Goal: Navigation & Orientation: Find specific page/section

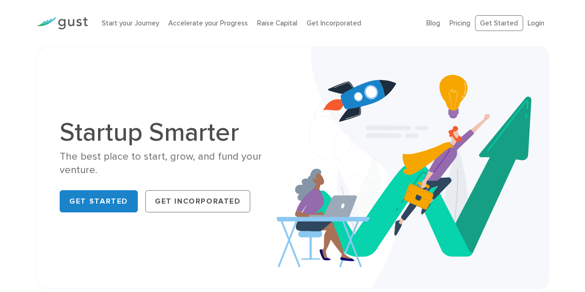
click at [71, 22] on img at bounding box center [62, 23] width 52 height 12
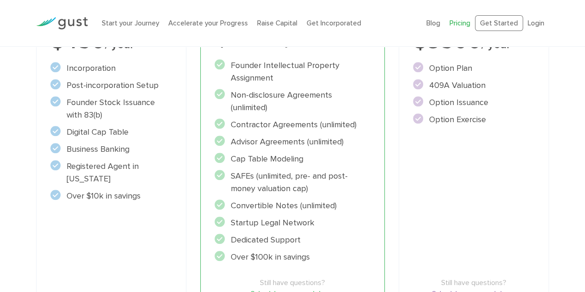
scroll to position [237, 0]
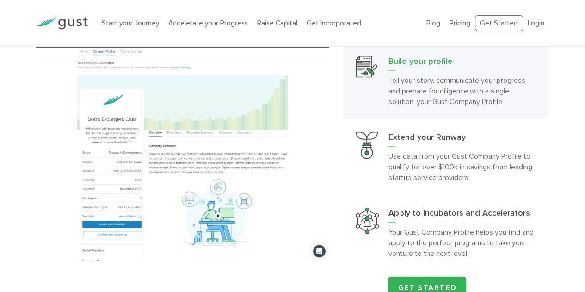
scroll to position [881, 0]
